Goal: Task Accomplishment & Management: Use online tool/utility

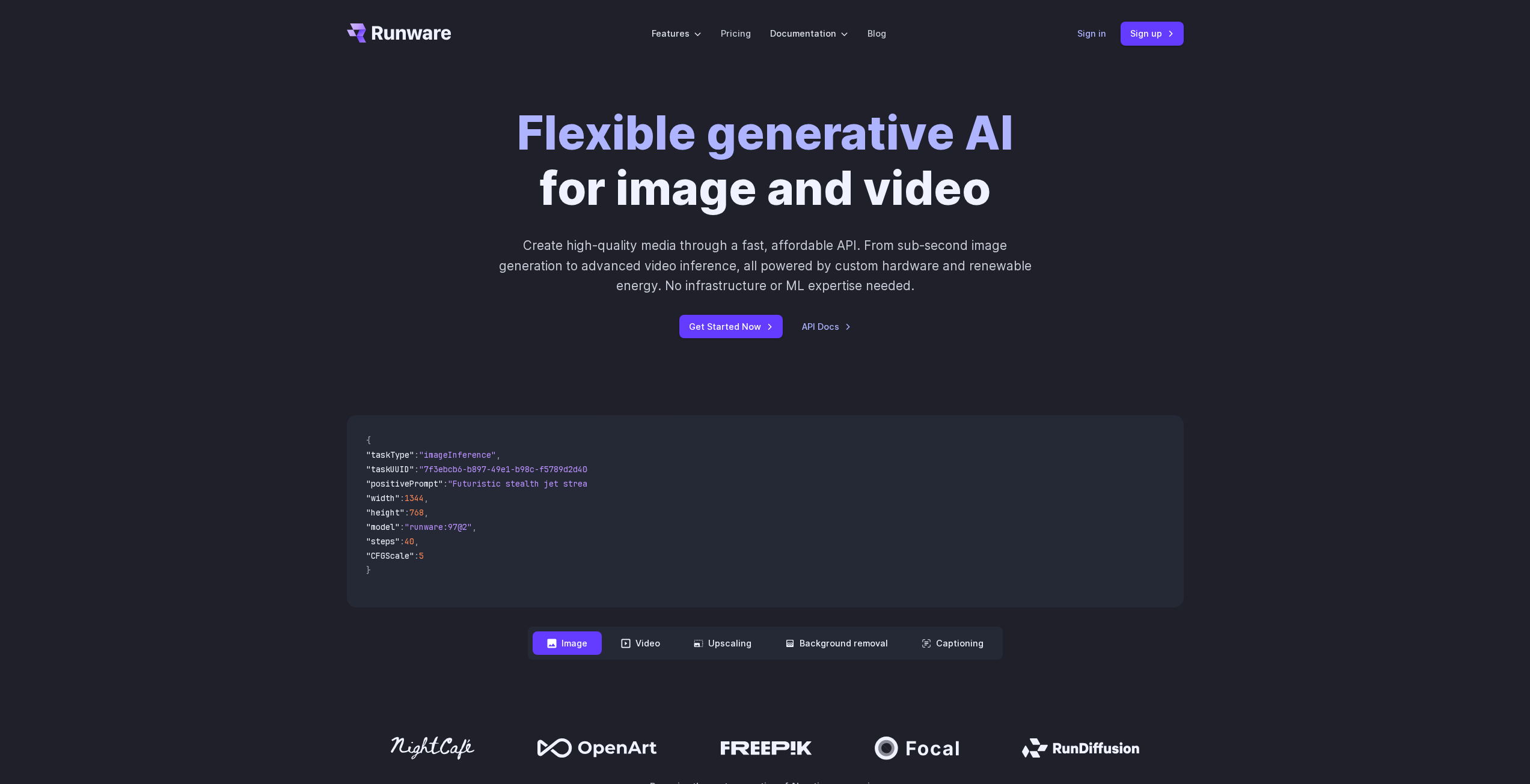
click at [1086, 34] on link "Sign in" at bounding box center [1092, 34] width 29 height 14
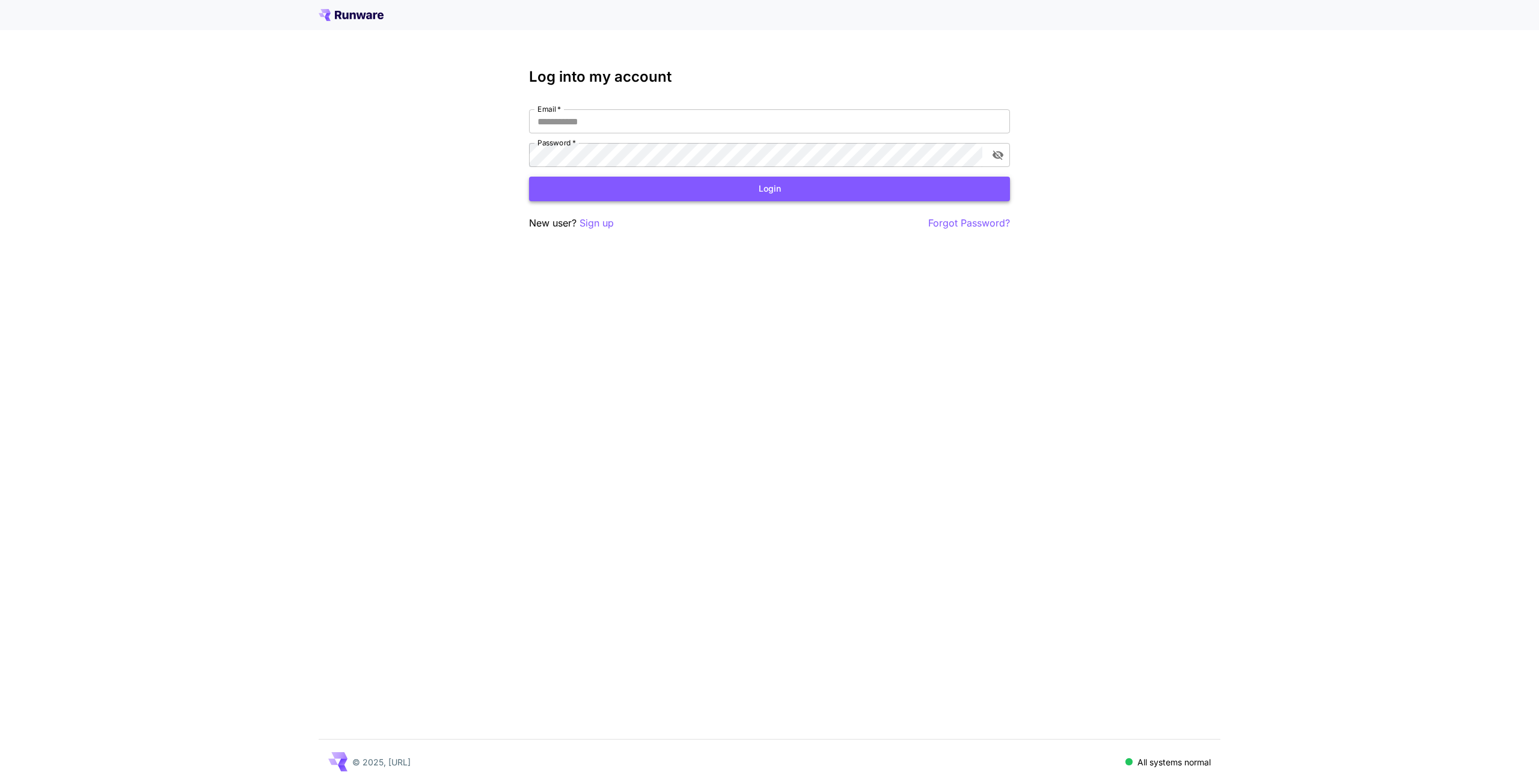
type input "**********"
click at [792, 186] on button "Login" at bounding box center [770, 189] width 481 height 25
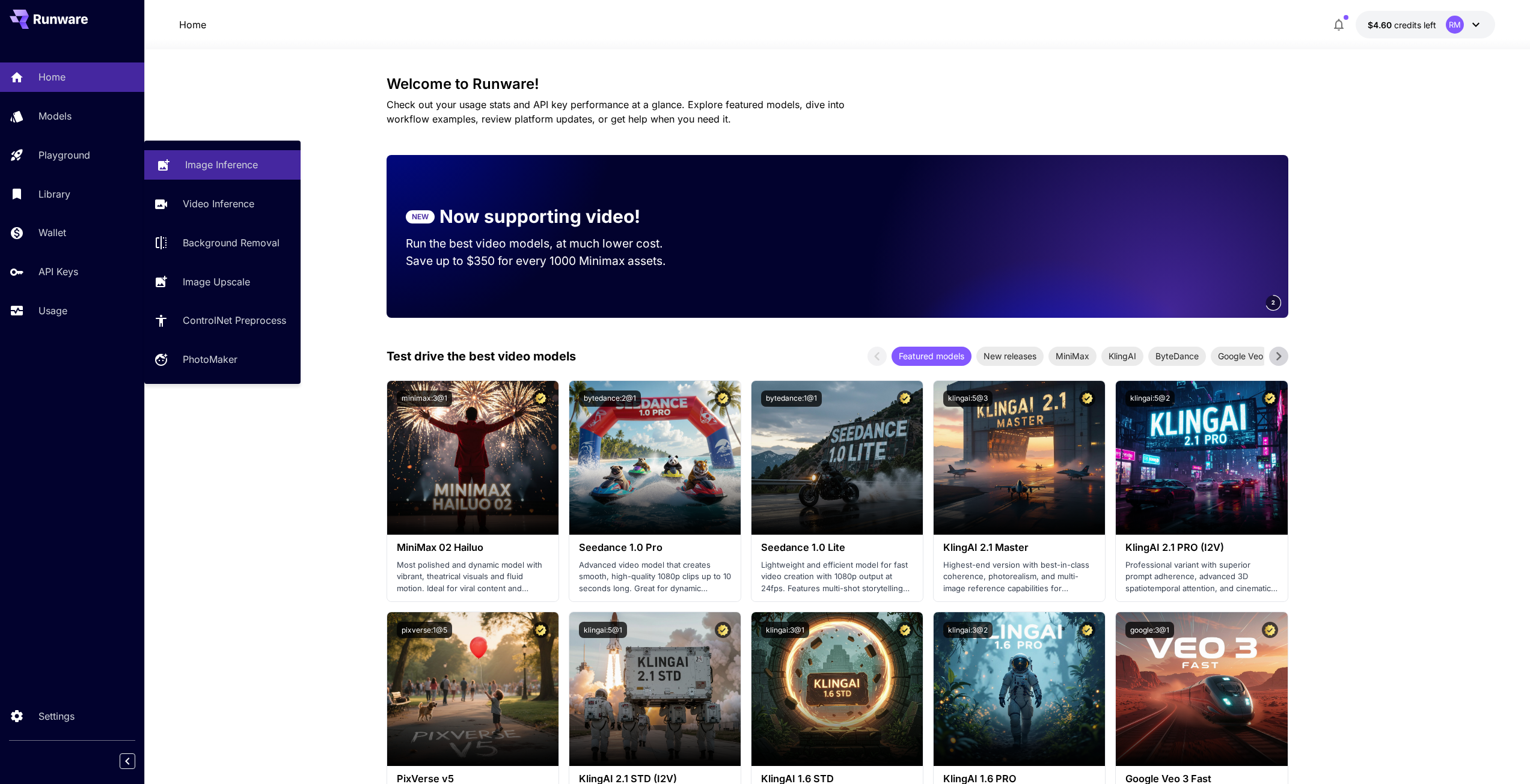
click at [221, 169] on p "Image Inference" at bounding box center [222, 165] width 73 height 14
